Goal: Communication & Community: Answer question/provide support

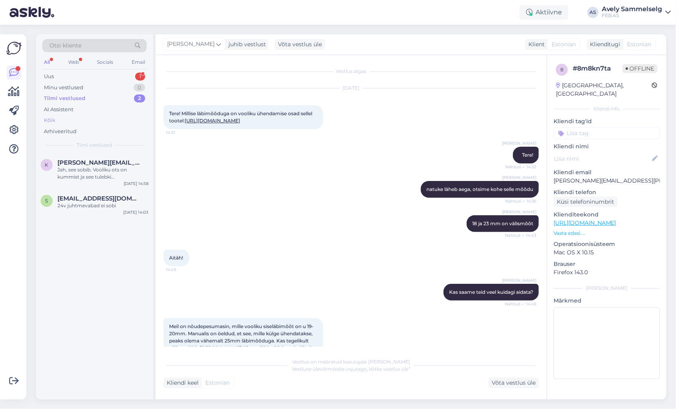
scroll to position [74, 0]
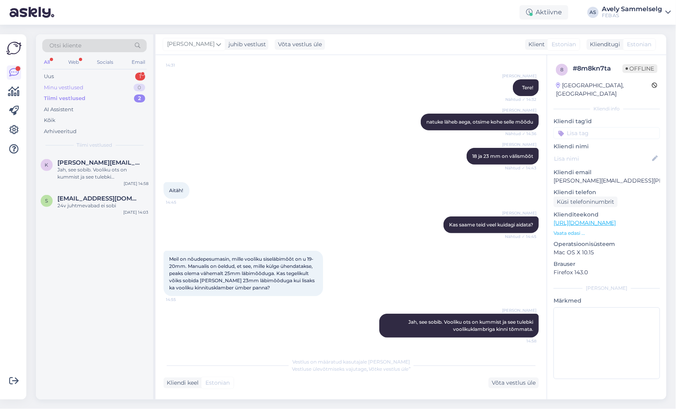
click at [93, 88] on div "Minu vestlused 0" at bounding box center [94, 87] width 105 height 11
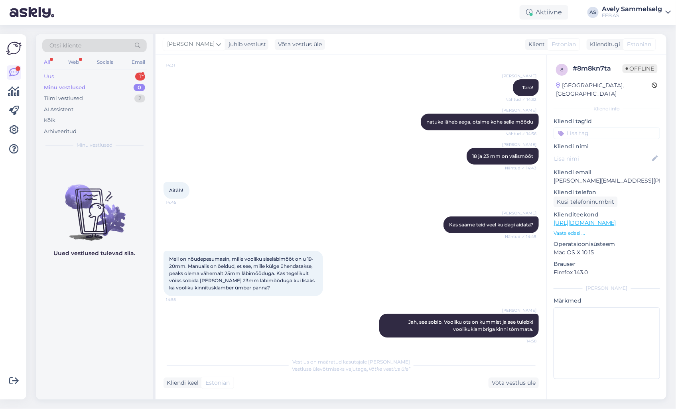
click at [96, 76] on div "Uus 1" at bounding box center [94, 76] width 105 height 11
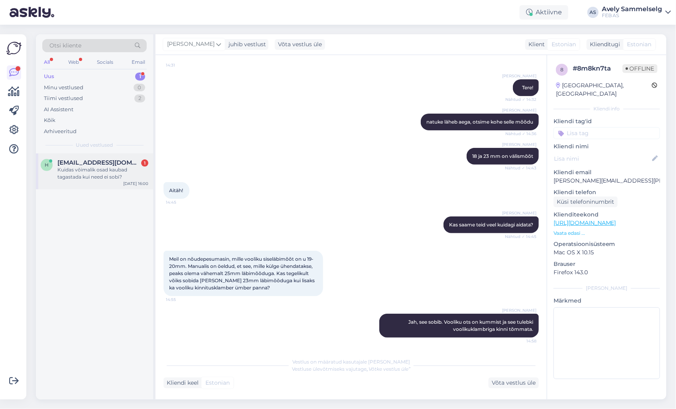
click at [96, 175] on div "Kuidas võimalik osad kaubad tagastada kui need ei sobi?" at bounding box center [102, 173] width 91 height 14
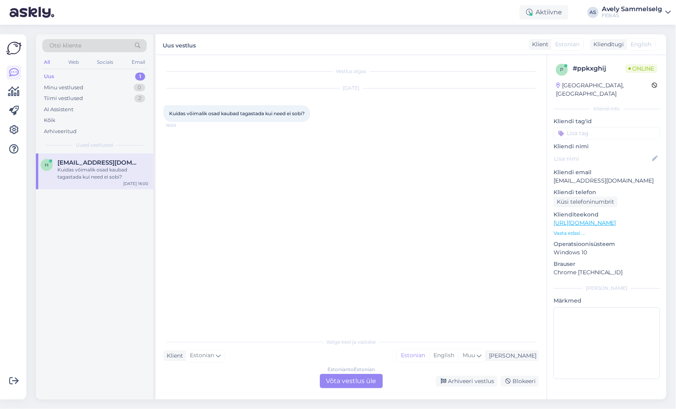
click at [362, 382] on div "Estonian to Estonian Võta vestlus üle" at bounding box center [351, 381] width 63 height 14
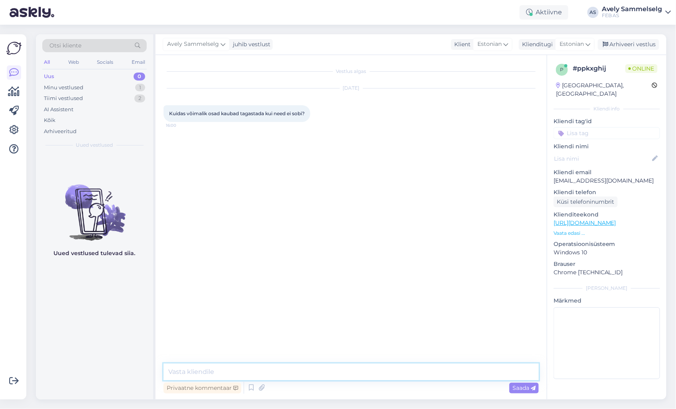
click at [333, 367] on textarea at bounding box center [351, 372] width 375 height 17
type textarea "Tere!"
type textarea "K"
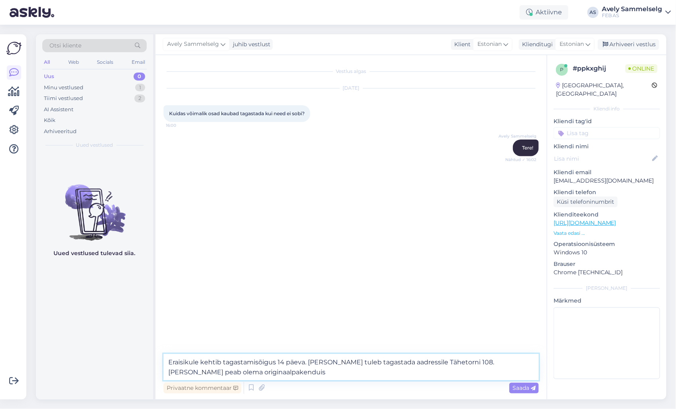
click at [237, 371] on textarea "Eraisikule kehtib tagastamisõigus 14 päeva. [PERSON_NAME] tuleb tagastada aadre…" at bounding box center [351, 367] width 375 height 26
drag, startPoint x: 288, startPoint y: 372, endPoint x: 109, endPoint y: 340, distance: 181.7
click at [109, 340] on div "Otsi kliente All Web Socials Email Uus 0 Minu vestlused 1 Tiimi vestlused 2 AI …" at bounding box center [351, 217] width 631 height 366
paste textarea "-[PERSON_NAME] tellimused saab tagastada Tallinna kauplusesse, aadressile Tähet…"
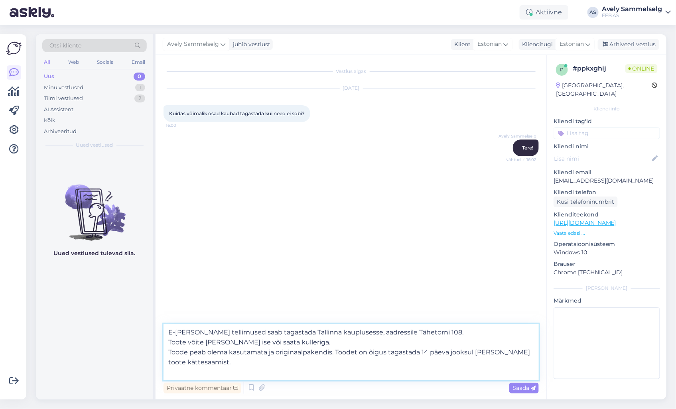
click at [231, 365] on textarea "E-[PERSON_NAME] tellimused saab tagastada Tallinna kauplusesse, aadressile Tähe…" at bounding box center [351, 352] width 375 height 56
drag, startPoint x: 360, startPoint y: 351, endPoint x: 333, endPoint y: 356, distance: 27.9
click at [333, 356] on textarea "E-[PERSON_NAME] tellimused saab tagastada Tallinna kauplusesse, aadressile Tähe…" at bounding box center [351, 352] width 375 height 56
type textarea "E-[PERSON_NAME] tellimused saab tagastada Tallinna kauplusesse, aadressile Tähe…"
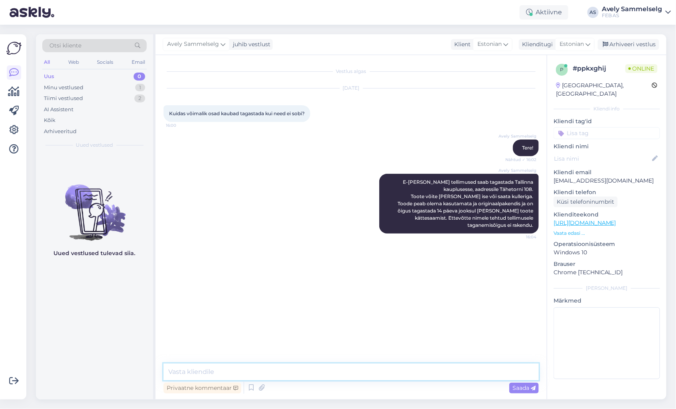
click at [276, 374] on textarea at bounding box center [351, 372] width 375 height 17
paste textarea "[URL][DOMAIN_NAME]"
click at [168, 371] on textarea "[URL][DOMAIN_NAME]" at bounding box center [351, 372] width 375 height 17
type textarea "Täpsem info tagastamise kohta: [URL][DOMAIN_NAME]"
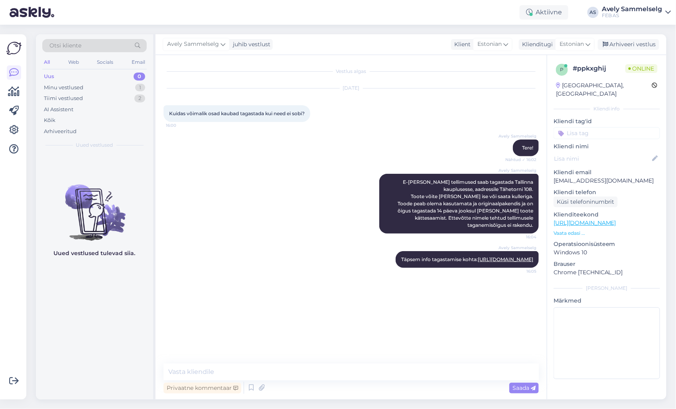
click at [575, 230] on p "Vaata edasi ..." at bounding box center [607, 233] width 107 height 7
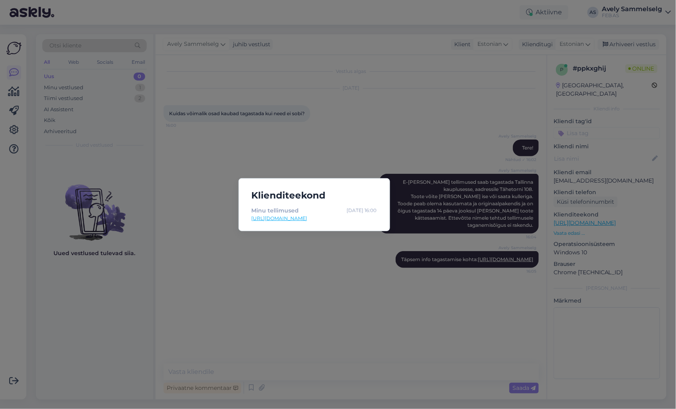
click at [370, 146] on div "Klienditeekond Minu tellimused [DATE] 16:00 [URL][DOMAIN_NAME]" at bounding box center [338, 204] width 676 height 409
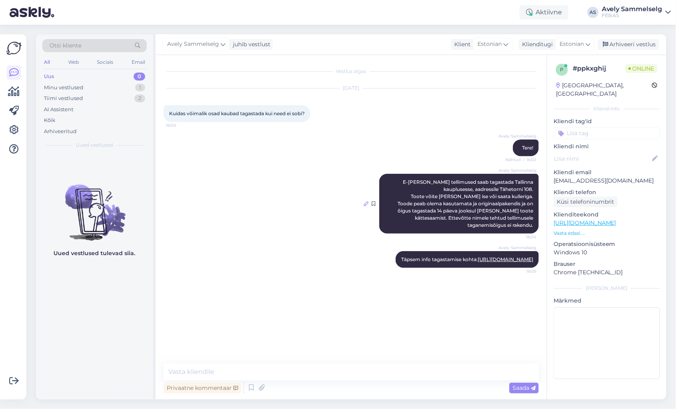
click at [366, 204] on icon at bounding box center [366, 204] width 5 height 5
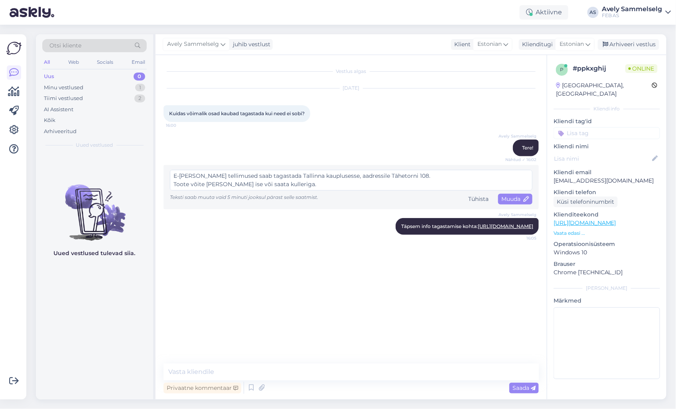
click at [332, 182] on textarea "E-[PERSON_NAME] tellimused saab tagastada Tallinna kauplusesse, aadressile Tähe…" at bounding box center [351, 180] width 363 height 21
drag, startPoint x: 333, startPoint y: 174, endPoint x: 312, endPoint y: 182, distance: 22.6
click at [312, 182] on textarea "E-[PERSON_NAME] tellimused saab tagastada Tallinna kauplusesse, aadressile Tähe…" at bounding box center [351, 180] width 363 height 21
click at [346, 186] on textarea "E-[PERSON_NAME] tellimused saab tagastada Tallinna kauplusesse, aadressile Tähe…" at bounding box center [351, 180] width 363 height 21
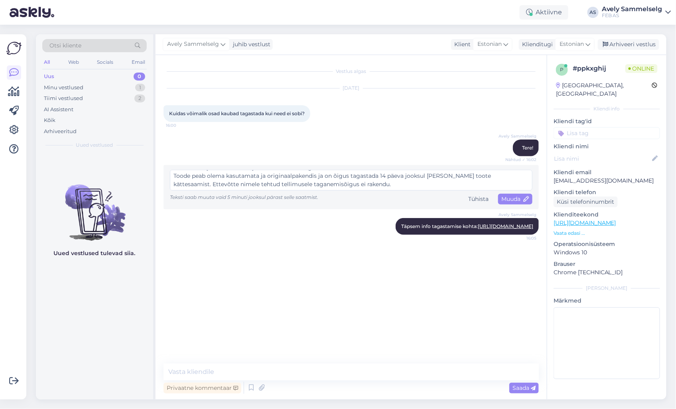
click at [332, 174] on textarea "E-[PERSON_NAME] tellimused saab tagastada Tallinna kauplusesse, aadressile Tähe…" at bounding box center [351, 180] width 363 height 21
type textarea "E-[PERSON_NAME] tellimused saab tagastada Tallinna kauplusesse, aadressile Tähe…"
click at [511, 197] on span "Muuda" at bounding box center [516, 199] width 28 height 7
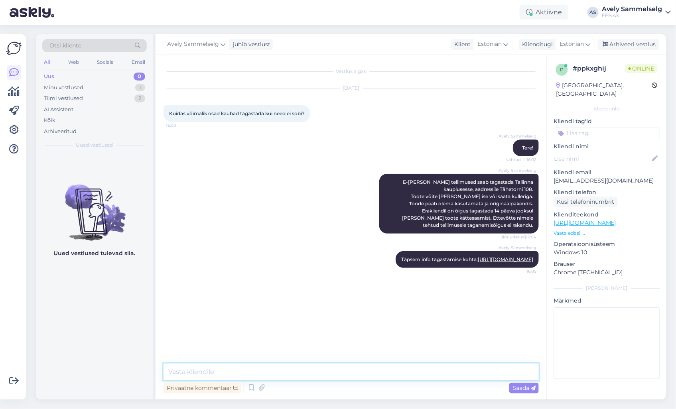
click at [362, 369] on textarea at bounding box center [351, 372] width 375 height 17
click at [19, 89] on icon at bounding box center [14, 92] width 12 height 10
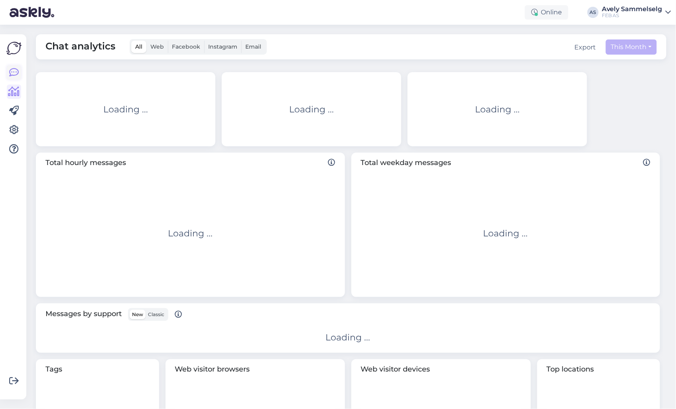
click at [11, 70] on icon at bounding box center [14, 73] width 10 height 10
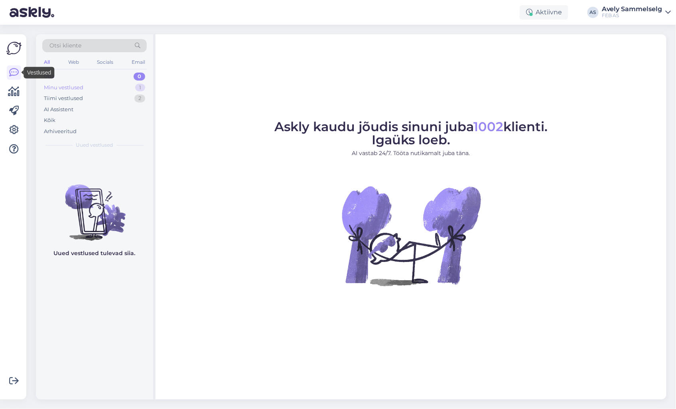
click at [106, 89] on div "Minu vestlused 1" at bounding box center [94, 87] width 105 height 11
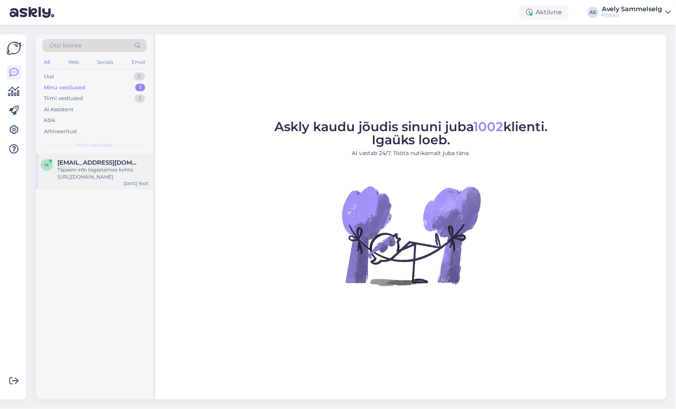
click at [119, 178] on div "Täpsem info tagastamise kohta: [URL][DOMAIN_NAME]" at bounding box center [102, 173] width 91 height 14
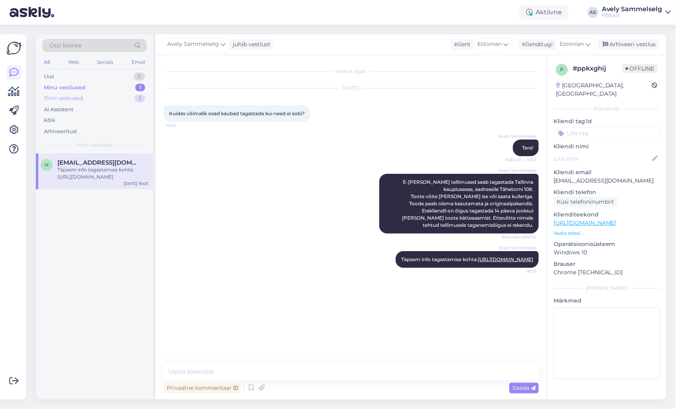
click at [103, 97] on div "Tiimi vestlused 2" at bounding box center [94, 98] width 105 height 11
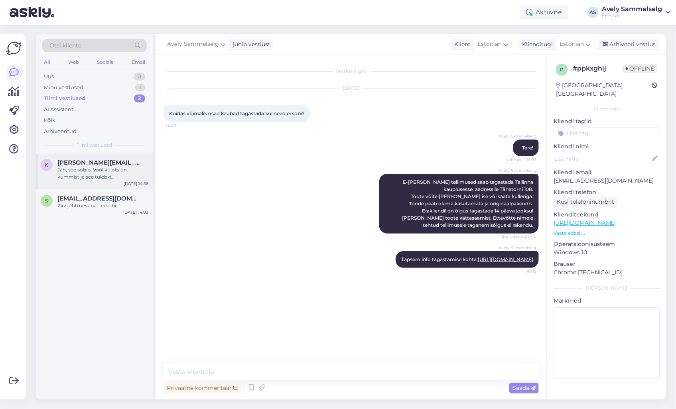
click at [85, 169] on div "Jah, see sobib. Vooliku ots on kummist ja see tulebki voolikuklambriga kinni tõ…" at bounding box center [102, 173] width 91 height 14
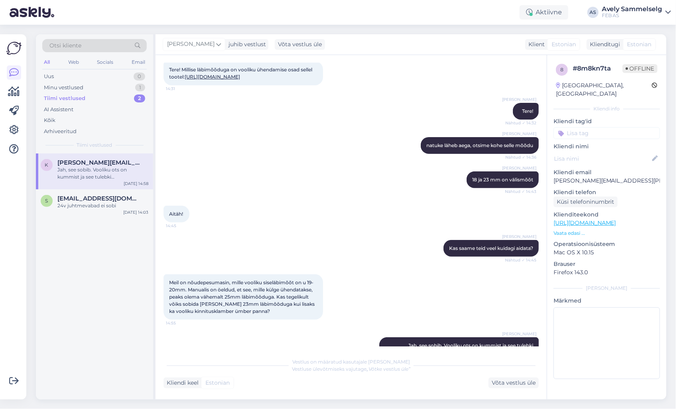
scroll to position [74, 0]
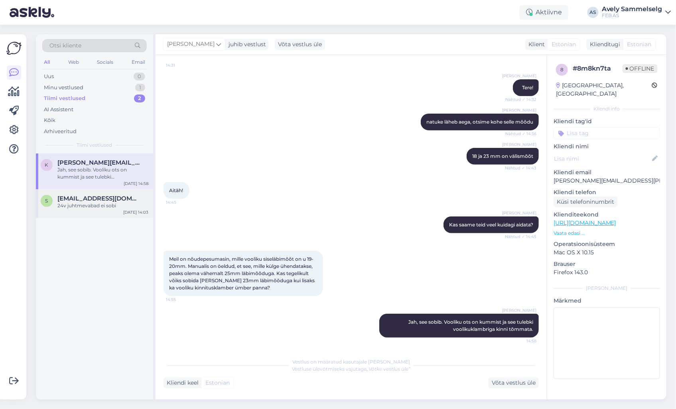
click at [97, 202] on div "24v juhtmevabad ei sobi" at bounding box center [102, 205] width 91 height 7
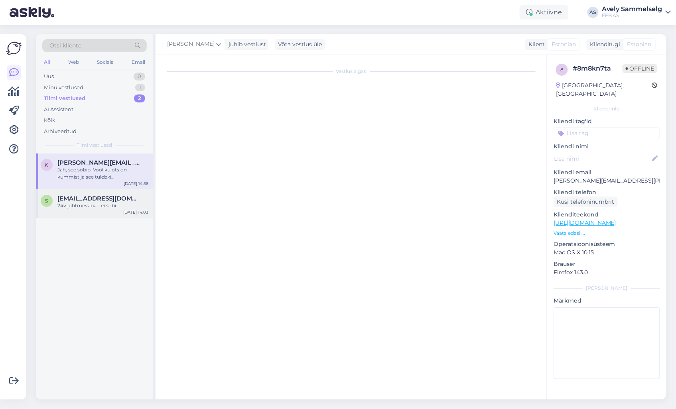
scroll to position [135, 0]
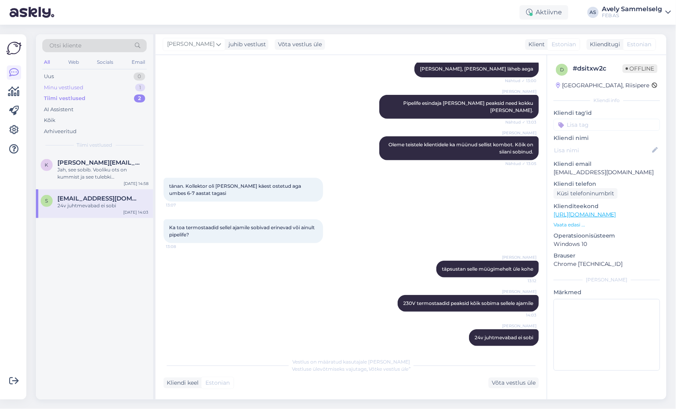
click at [79, 89] on div "Minu vestlused" at bounding box center [64, 88] width 40 height 8
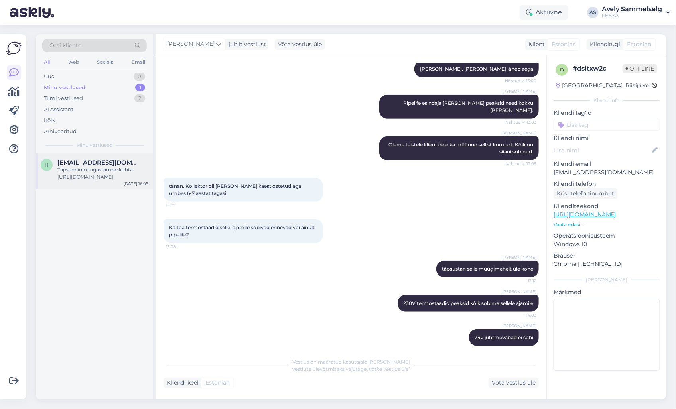
click at [83, 171] on div "Täpsem info tagastamise kohta: [URL][DOMAIN_NAME]" at bounding box center [102, 173] width 91 height 14
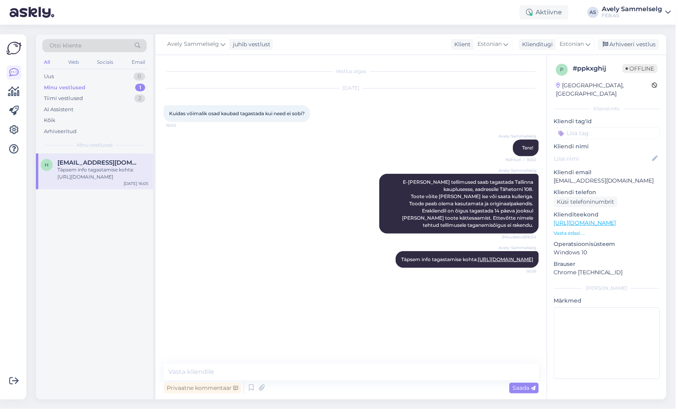
click at [573, 230] on p "Vaata edasi ..." at bounding box center [607, 233] width 107 height 7
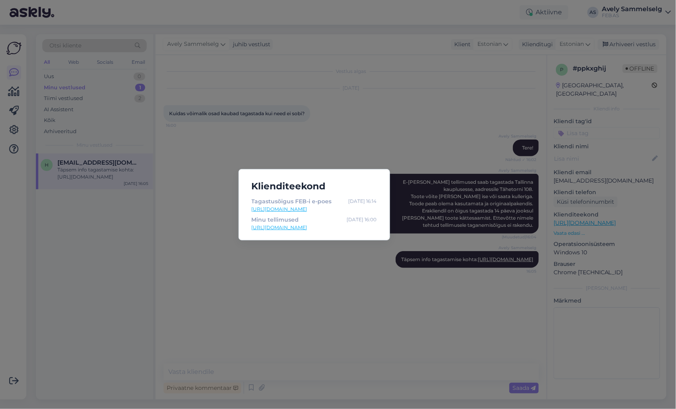
click at [317, 367] on div "Klienditeekond Tagastusõigus FEB-i e-poes Oct 2 16:14 https://www.feb.ee/tagast…" at bounding box center [338, 204] width 676 height 409
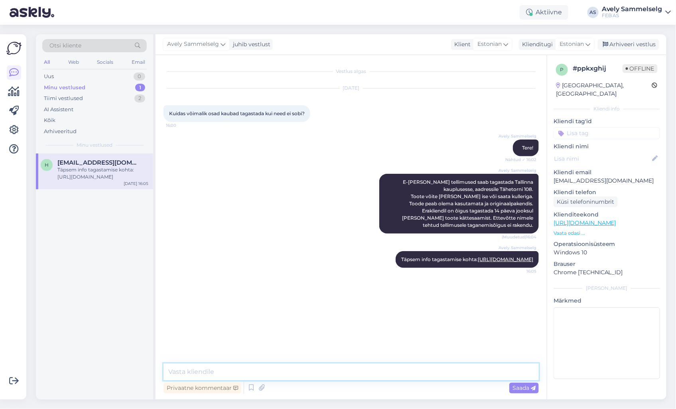
click at [324, 372] on textarea at bounding box center [351, 372] width 375 height 17
click at [302, 372] on textarea "Kui hetkel rohkem abiks ei saa olla, siis sooin Teile kena päeva jätku!" at bounding box center [351, 372] width 375 height 17
type textarea "Kui hetkel rohkem abiks ei saa olla, siis soovin Teile kena päeva jätku!"
click at [516, 387] on span "Saada" at bounding box center [524, 388] width 23 height 7
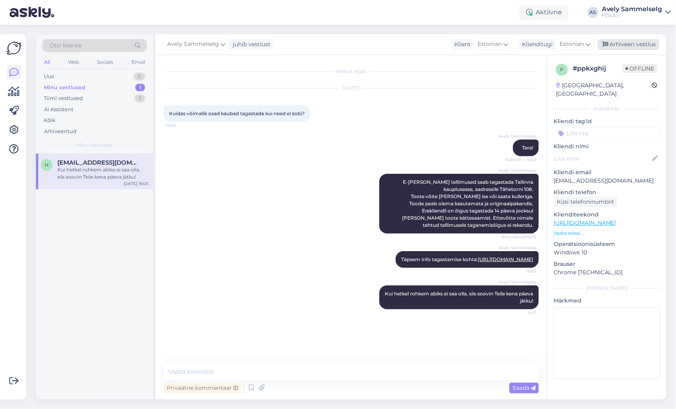
click at [644, 43] on div "Arhiveeri vestlus" at bounding box center [628, 44] width 61 height 11
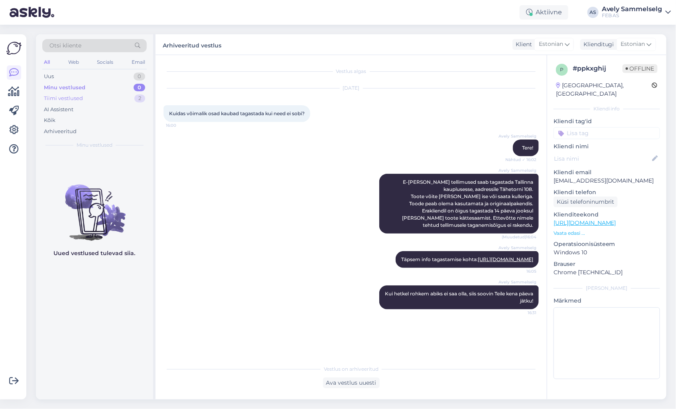
click at [87, 100] on div "Tiimi vestlused 2" at bounding box center [94, 98] width 105 height 11
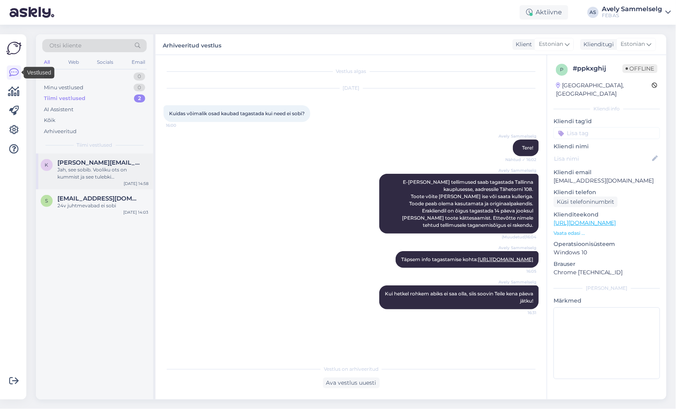
click at [80, 162] on span "[PERSON_NAME][EMAIL_ADDRESS][PERSON_NAME][DOMAIN_NAME]" at bounding box center [98, 162] width 83 height 7
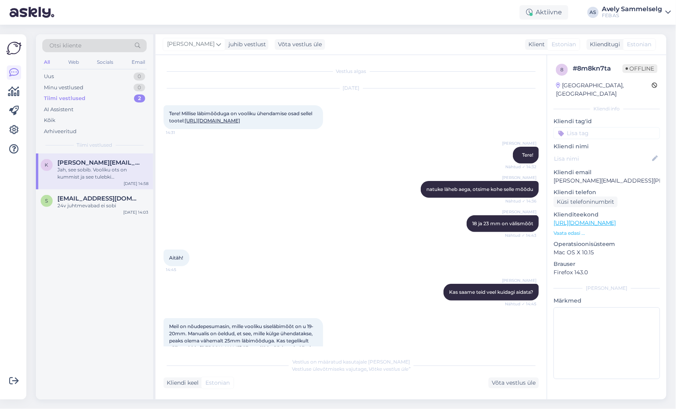
scroll to position [74, 0]
